Goal: Information Seeking & Learning: Learn about a topic

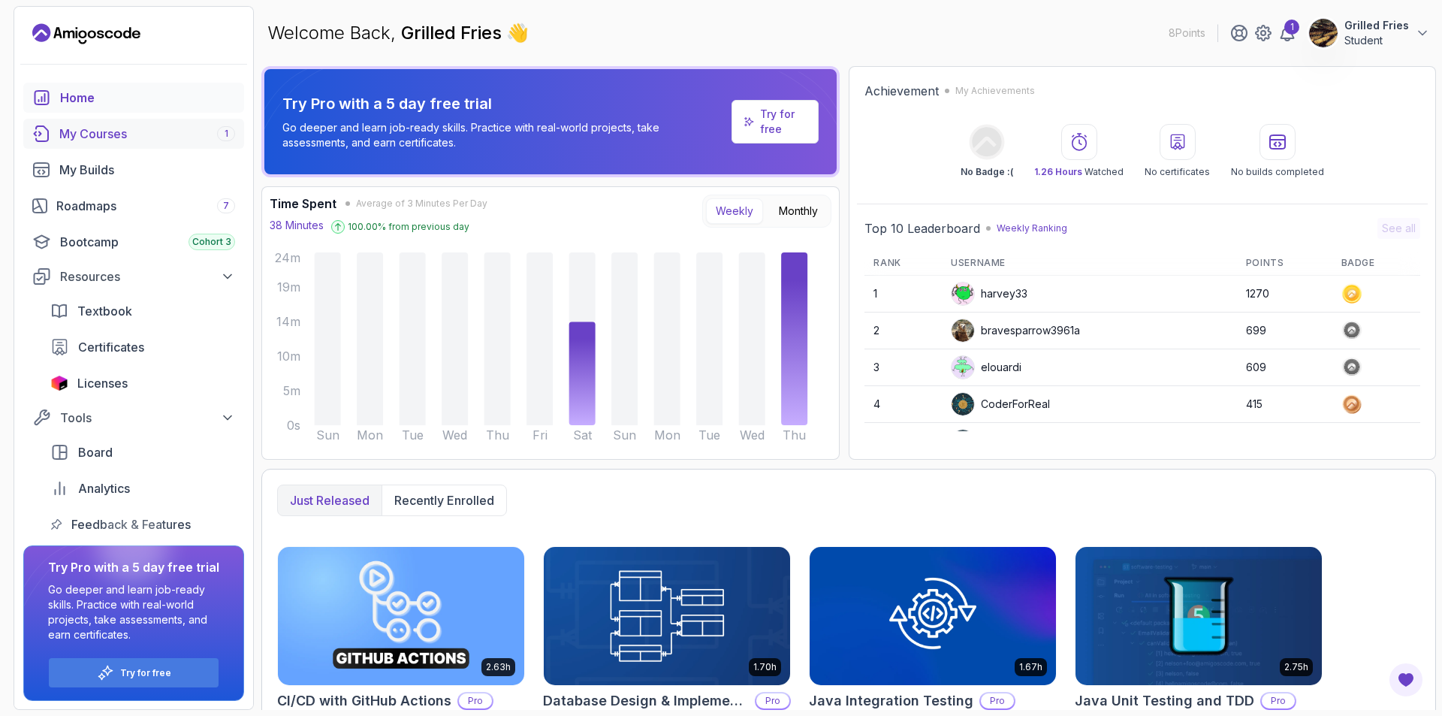
click at [128, 143] on link "My Courses 1" at bounding box center [133, 134] width 221 height 30
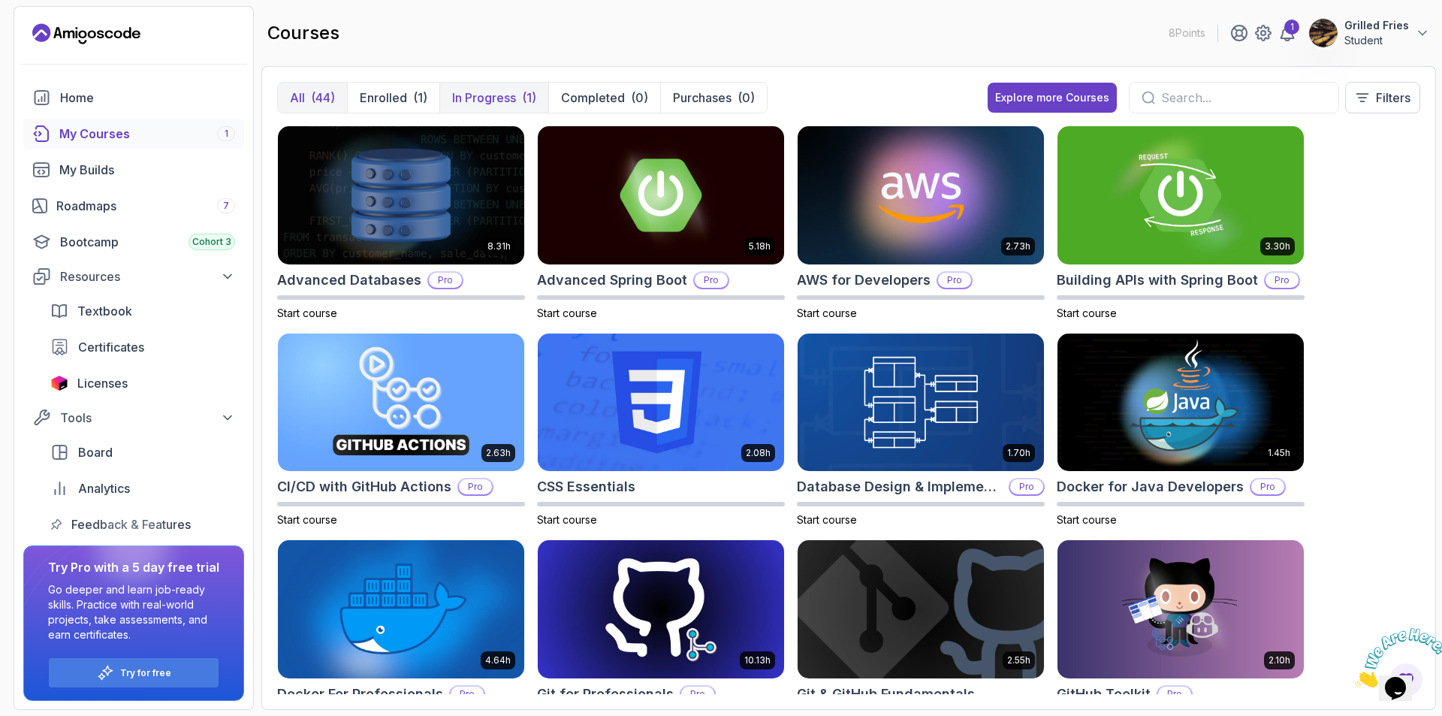
click at [489, 107] on button "In Progress (1)" at bounding box center [493, 98] width 109 height 30
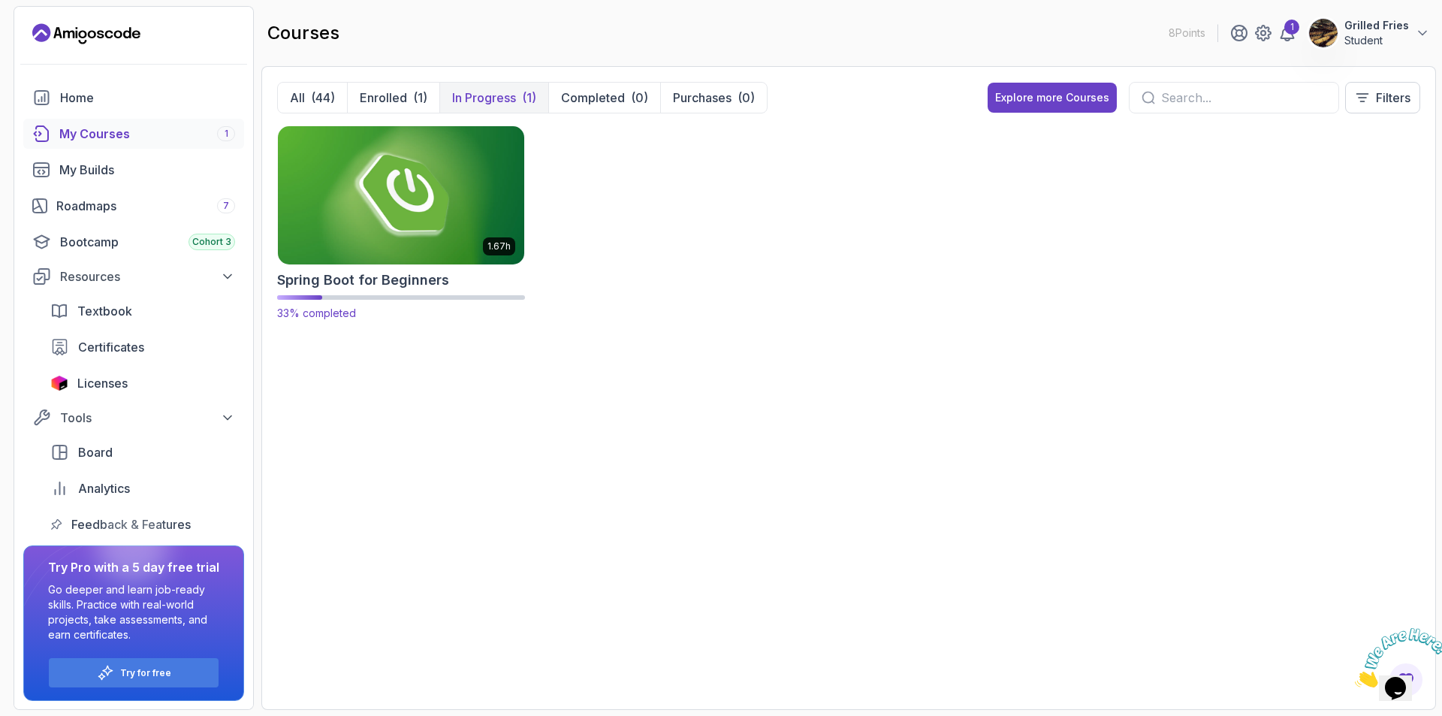
click at [457, 189] on img at bounding box center [401, 194] width 258 height 145
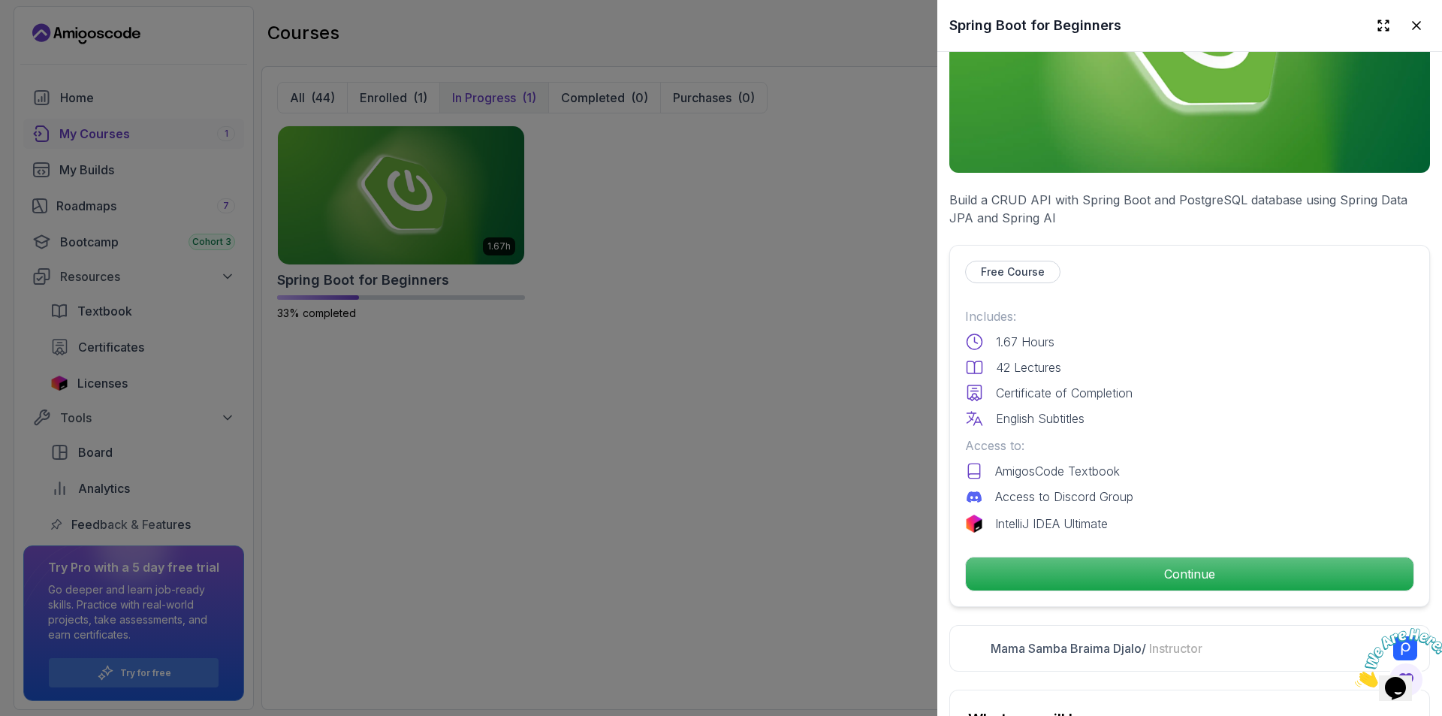
scroll to position [225, 0]
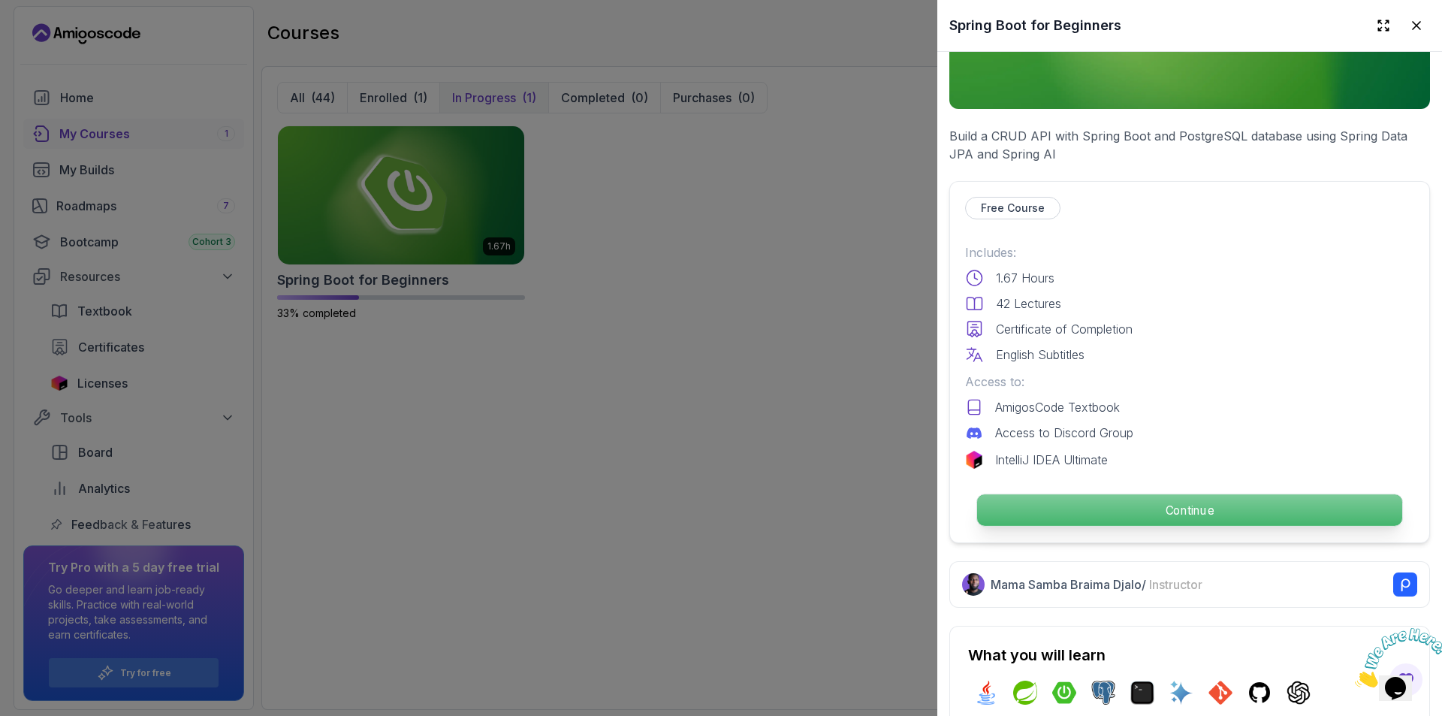
click at [1139, 505] on p "Continue" at bounding box center [1189, 510] width 425 height 32
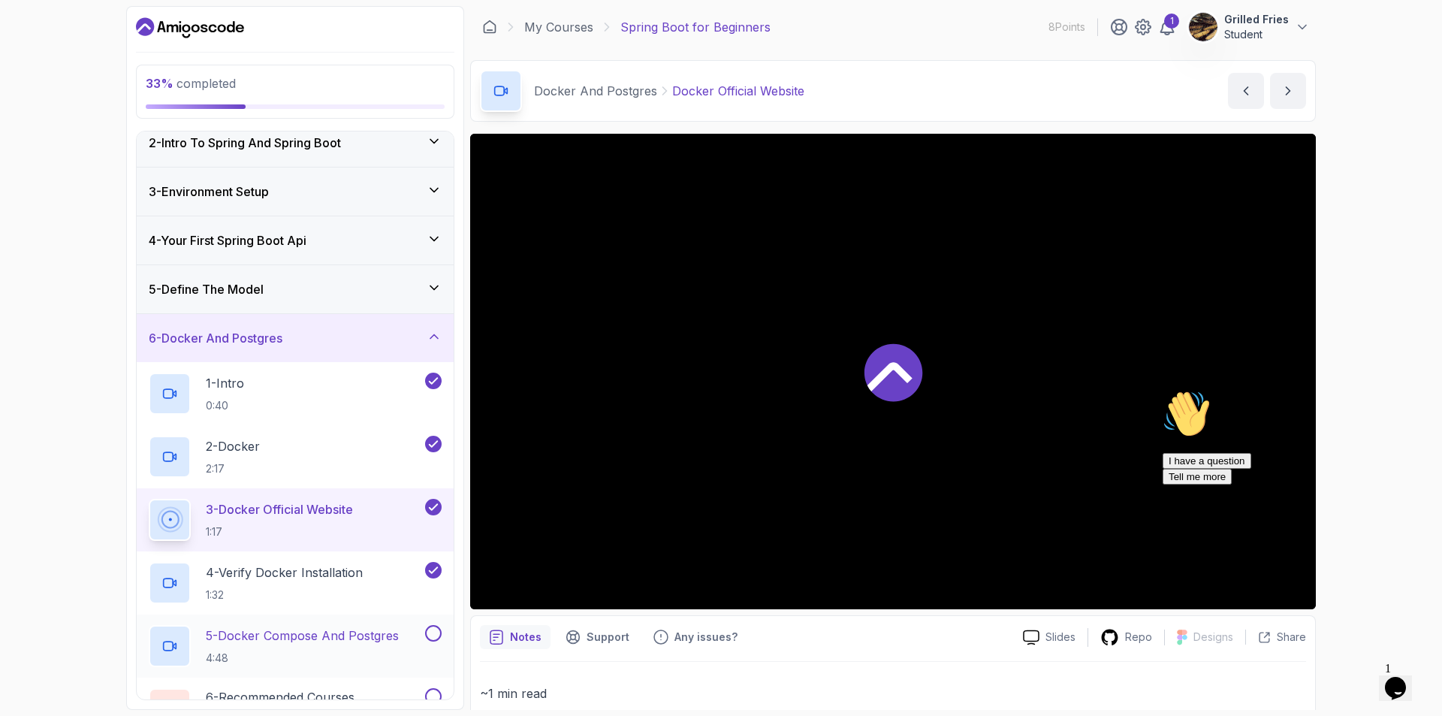
scroll to position [375, 0]
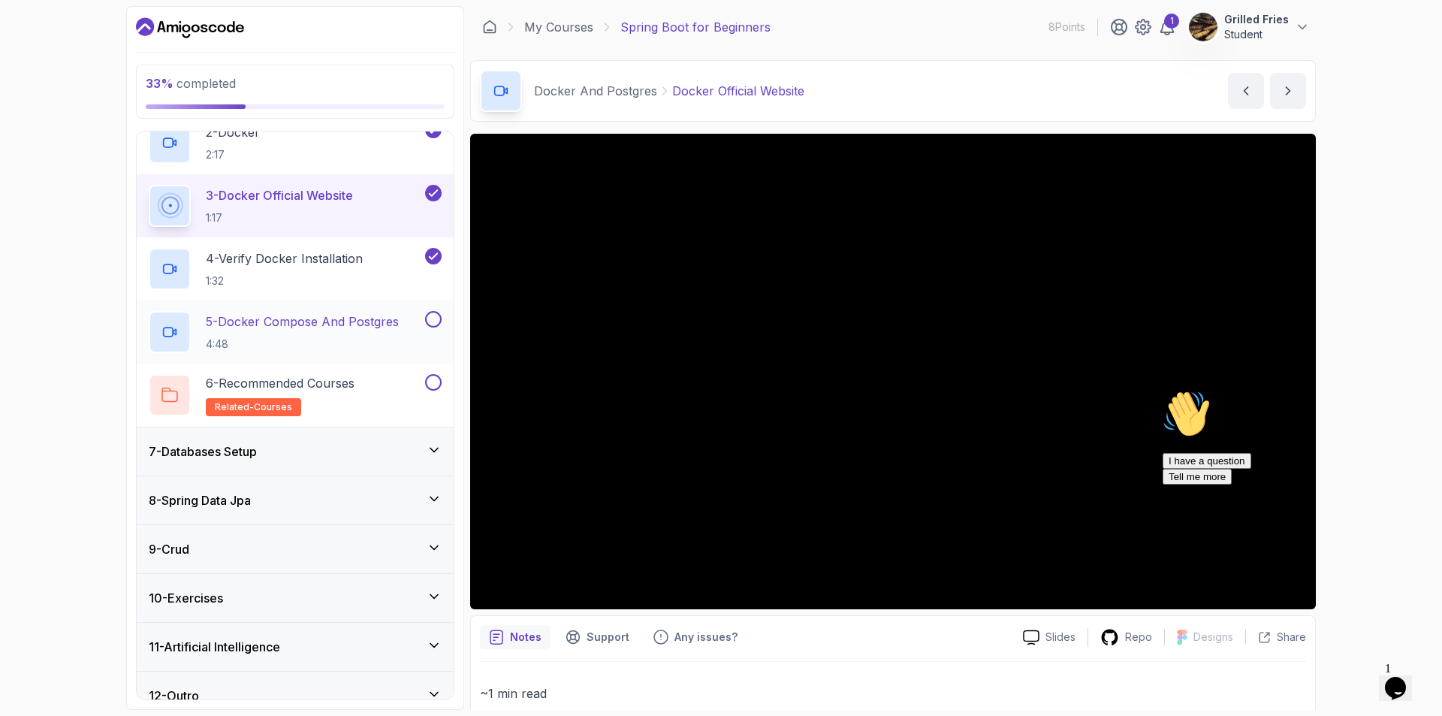
click at [307, 324] on p "5 - Docker Compose And Postgres" at bounding box center [302, 321] width 193 height 18
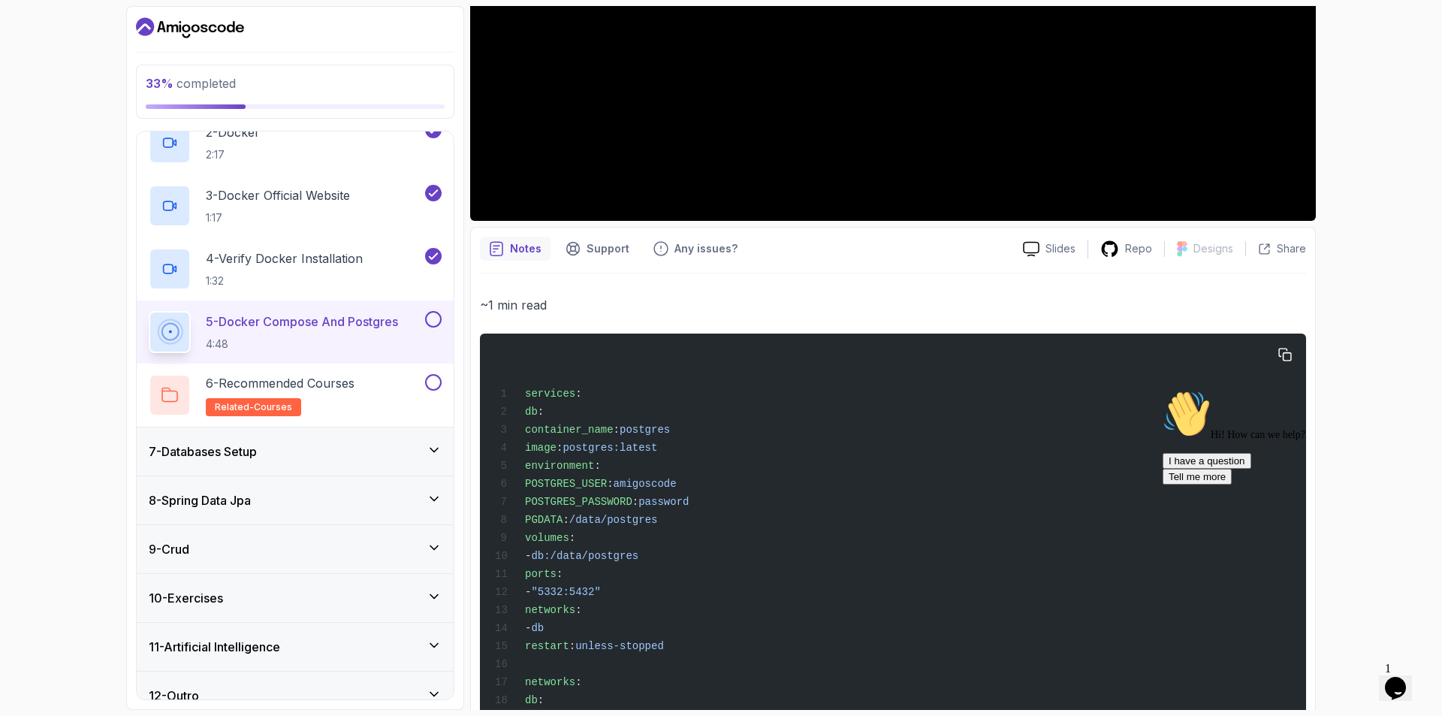
scroll to position [451, 0]
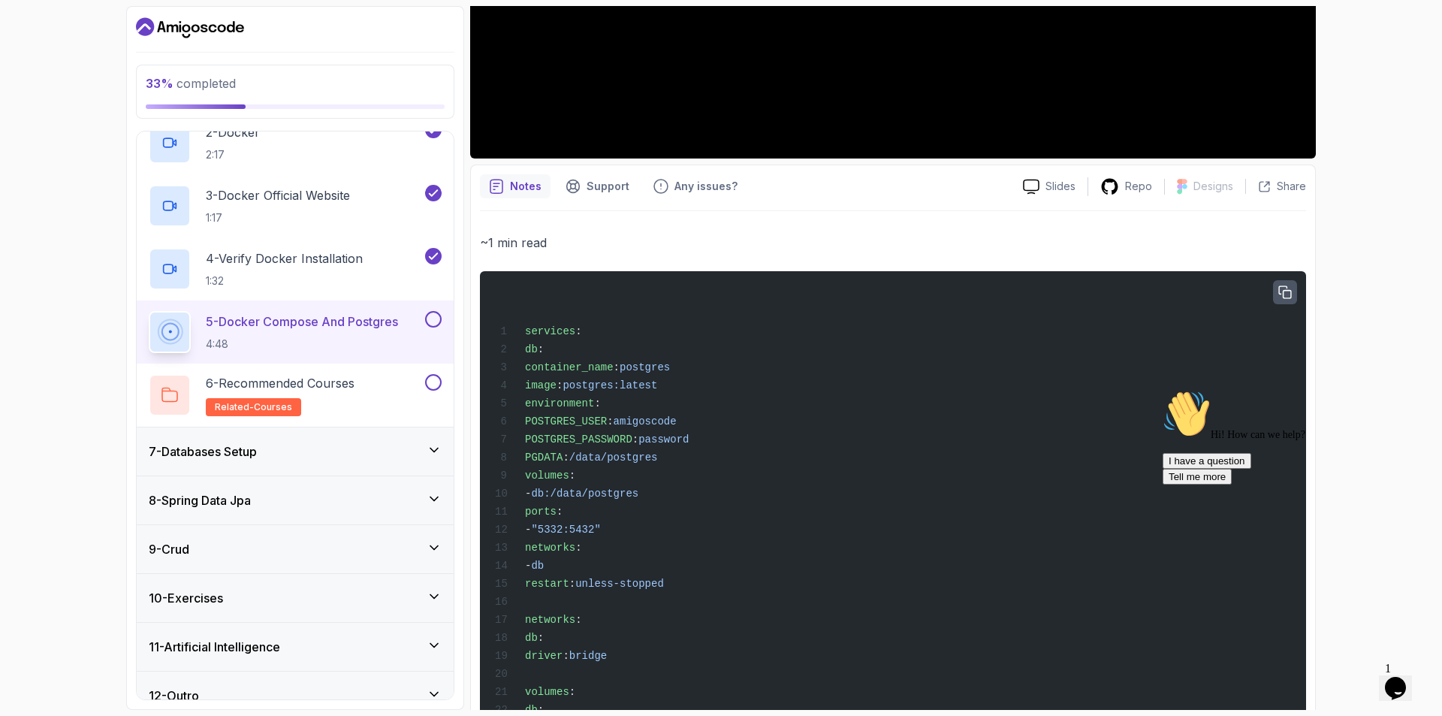
click at [1287, 291] on icon "button" at bounding box center [1285, 293] width 14 height 14
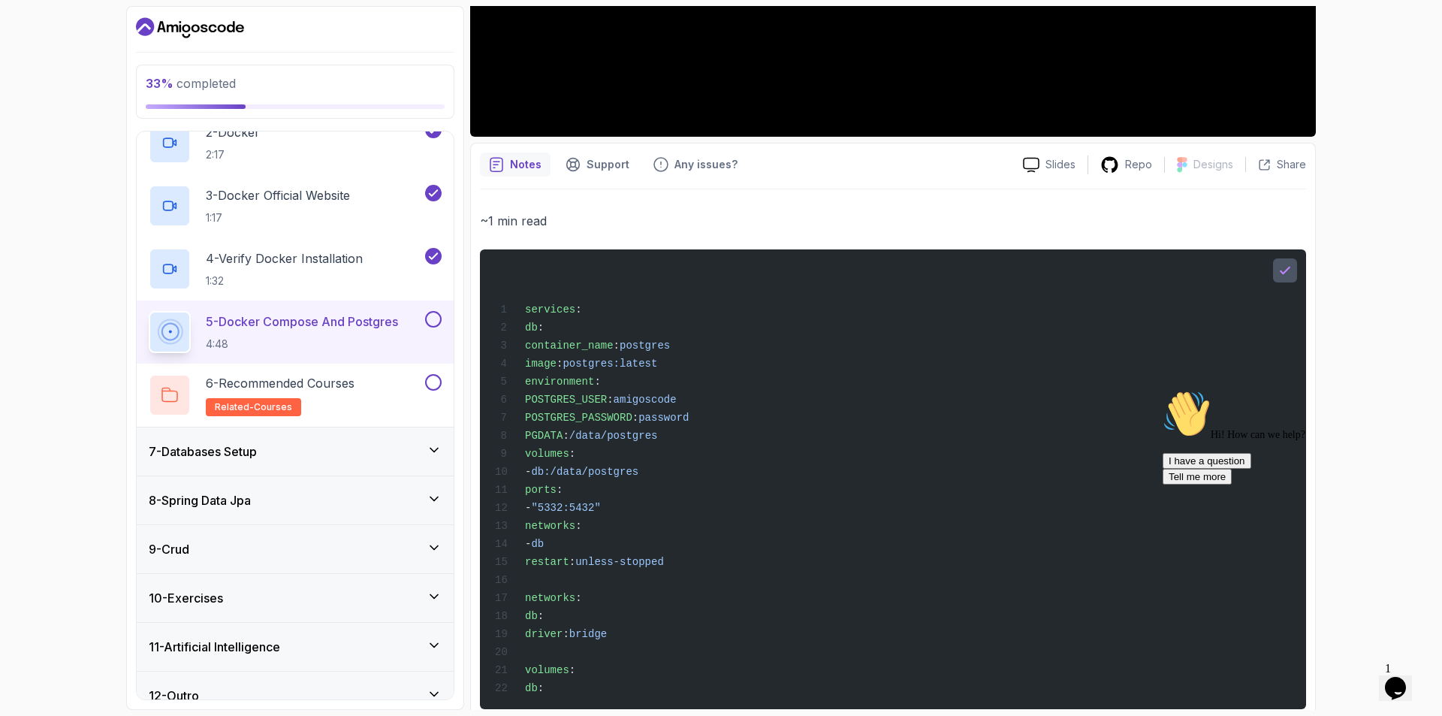
scroll to position [519, 0]
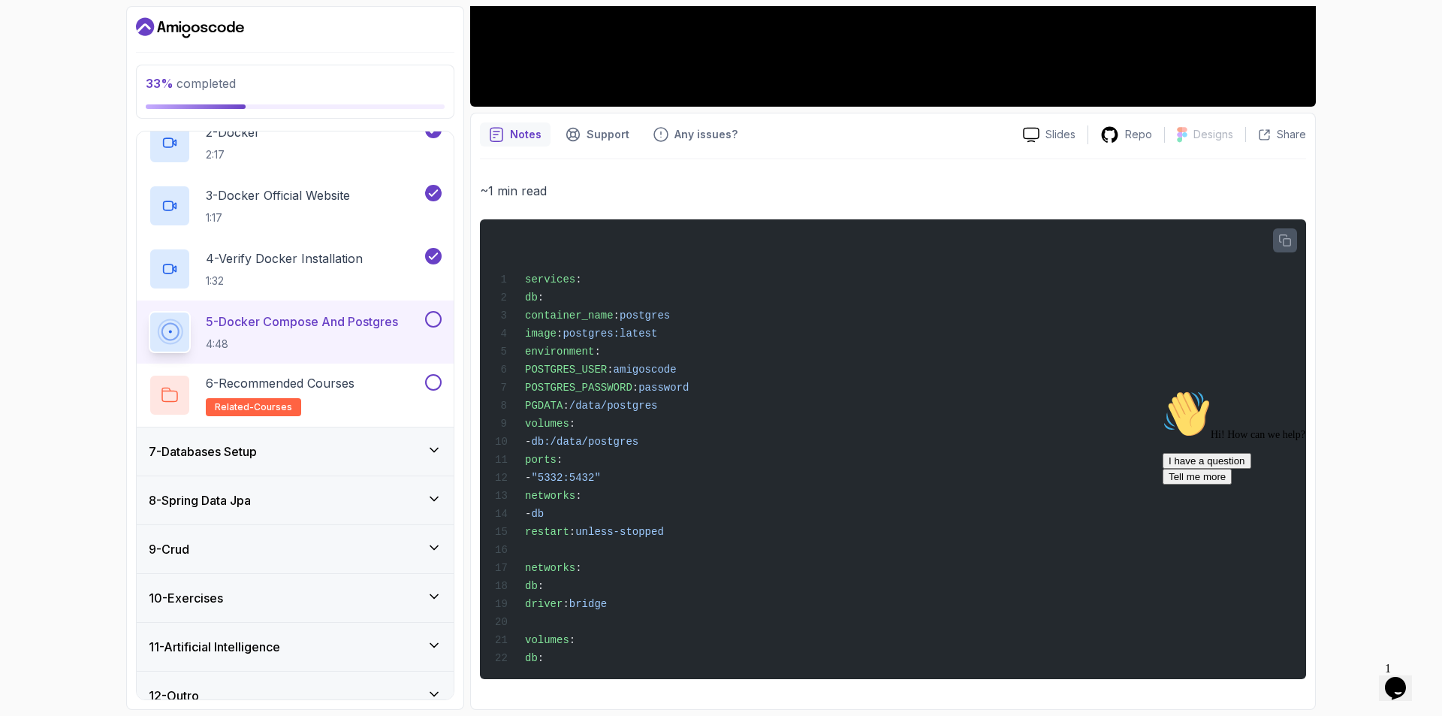
drag, startPoint x: 81, startPoint y: 95, endPoint x: 150, endPoint y: 65, distance: 75.3
click at [86, 95] on div "33 % completed 1 - Intro 2 - Intro To Spring And Spring Boot 3 - Environment Se…" at bounding box center [721, 358] width 1442 height 716
drag, startPoint x: 1415, startPoint y: 499, endPoint x: 2571, endPoint y: 883, distance: 1218.0
click at [1162, 390] on icon "Chat attention grabber" at bounding box center [1162, 390] width 0 height 0
click at [44, 225] on div "33 % completed 1 - Intro 2 - Intro To Spring And Spring Boot 3 - Environment Se…" at bounding box center [721, 358] width 1442 height 716
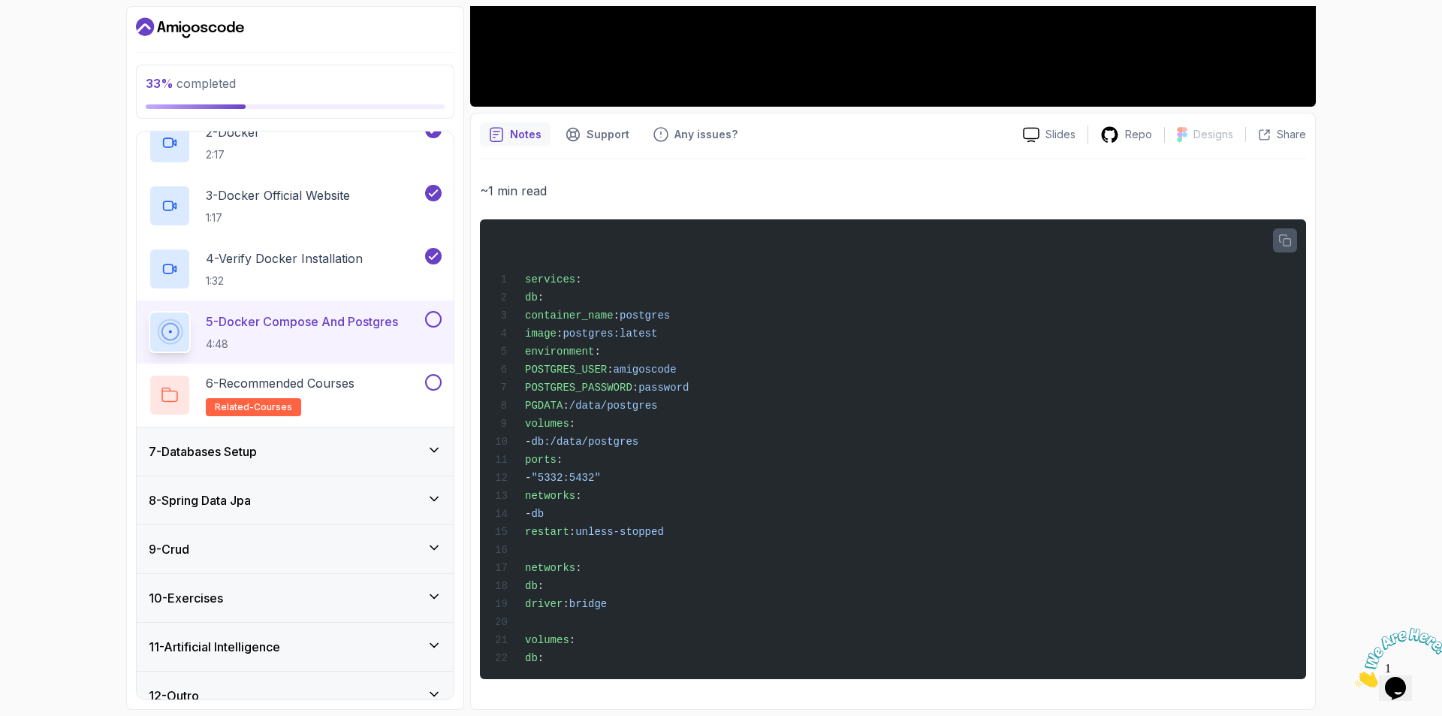
click at [118, 179] on div "33 % completed 1 - Intro 2 - Intro To Spring And Spring Boot 3 - Environment Se…" at bounding box center [721, 358] width 1442 height 716
